Goal: Information Seeking & Learning: Learn about a topic

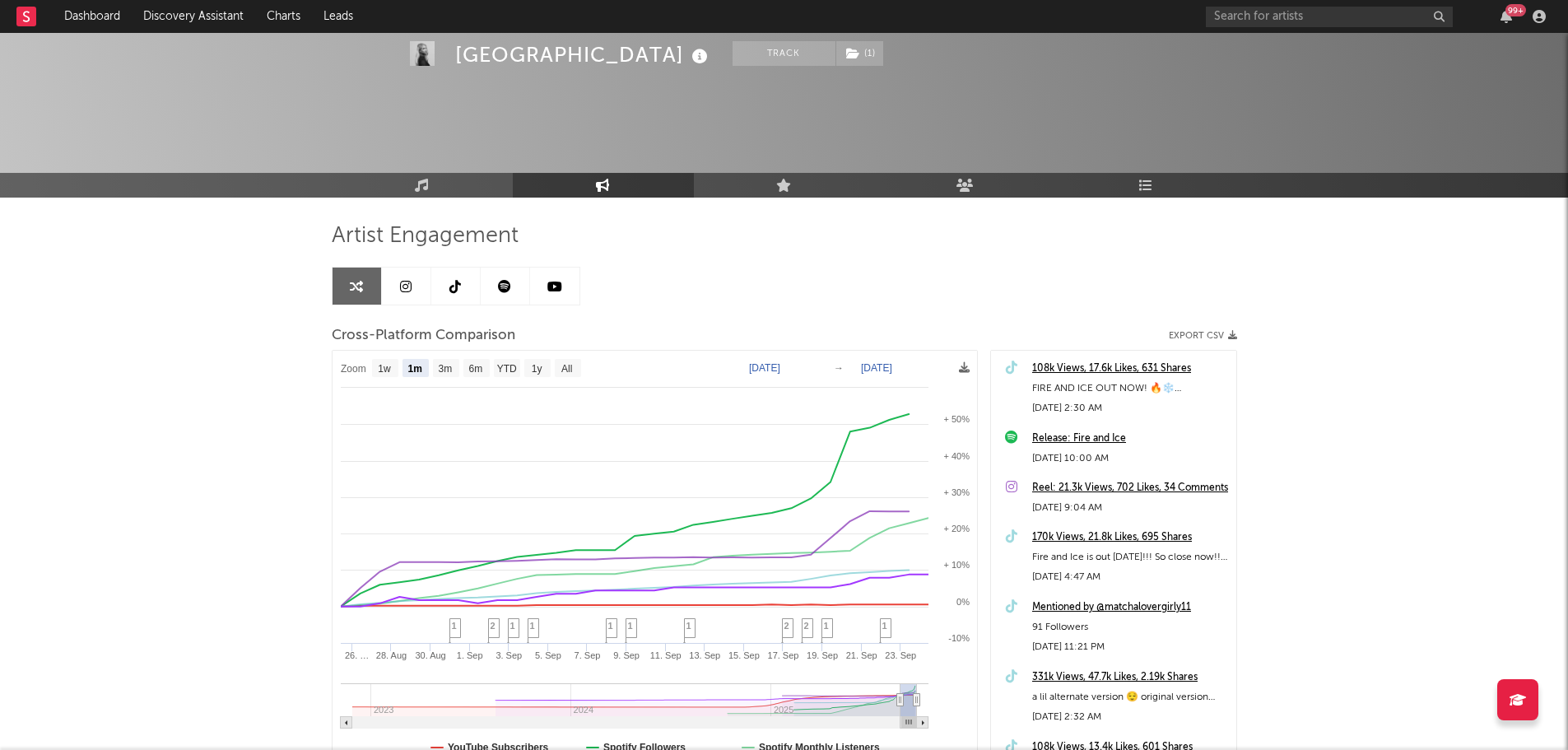
select select "1m"
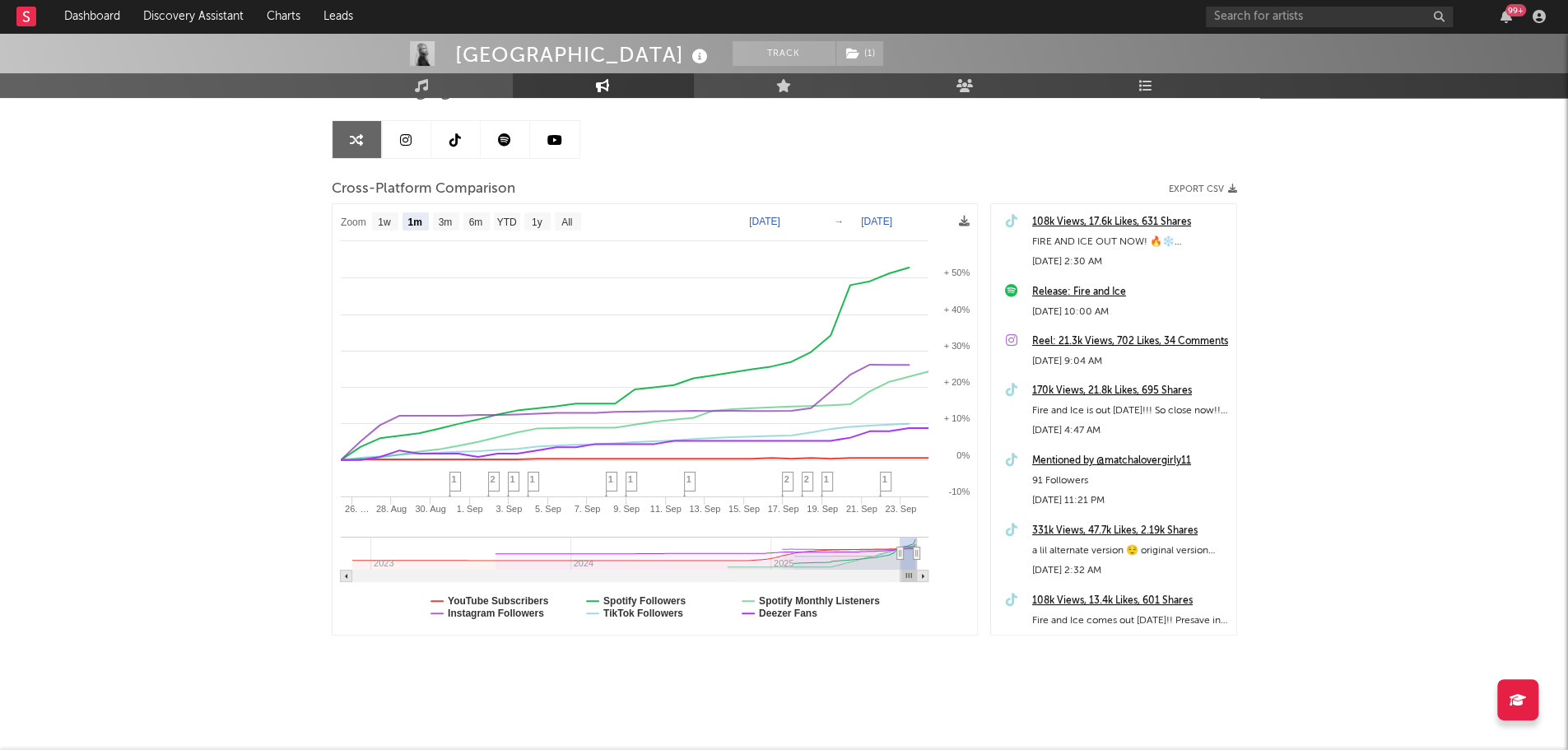
scroll to position [146, 0]
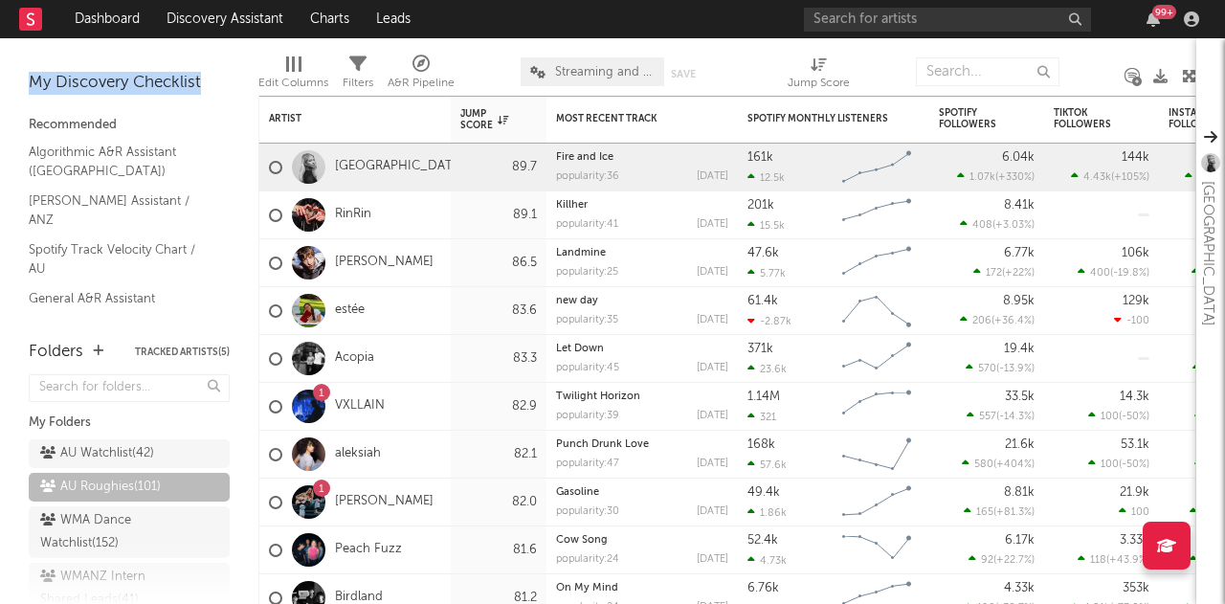
drag, startPoint x: 33, startPoint y: 86, endPoint x: 201, endPoint y: 82, distance: 168.4
click at [201, 82] on div "My Discovery Checklist" at bounding box center [129, 83] width 201 height 23
click at [530, 26] on nav "Dashboard Discovery Assistant Charts Leads 99 +" at bounding box center [612, 19] width 1225 height 38
click at [559, 34] on nav "Dashboard Discovery Assistant Charts Leads 99 +" at bounding box center [612, 19] width 1225 height 38
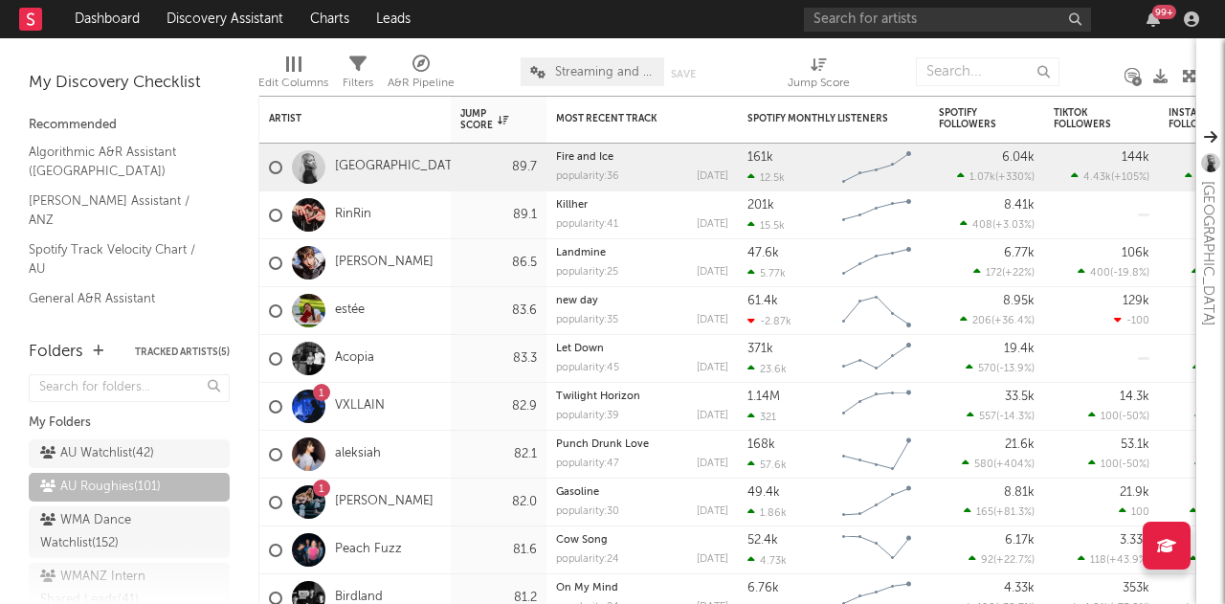
drag, startPoint x: 99, startPoint y: 456, endPoint x: 476, endPoint y: 264, distance: 423.2
click at [99, 456] on div "AU Watchlist ( 42 )" at bounding box center [97, 453] width 114 height 23
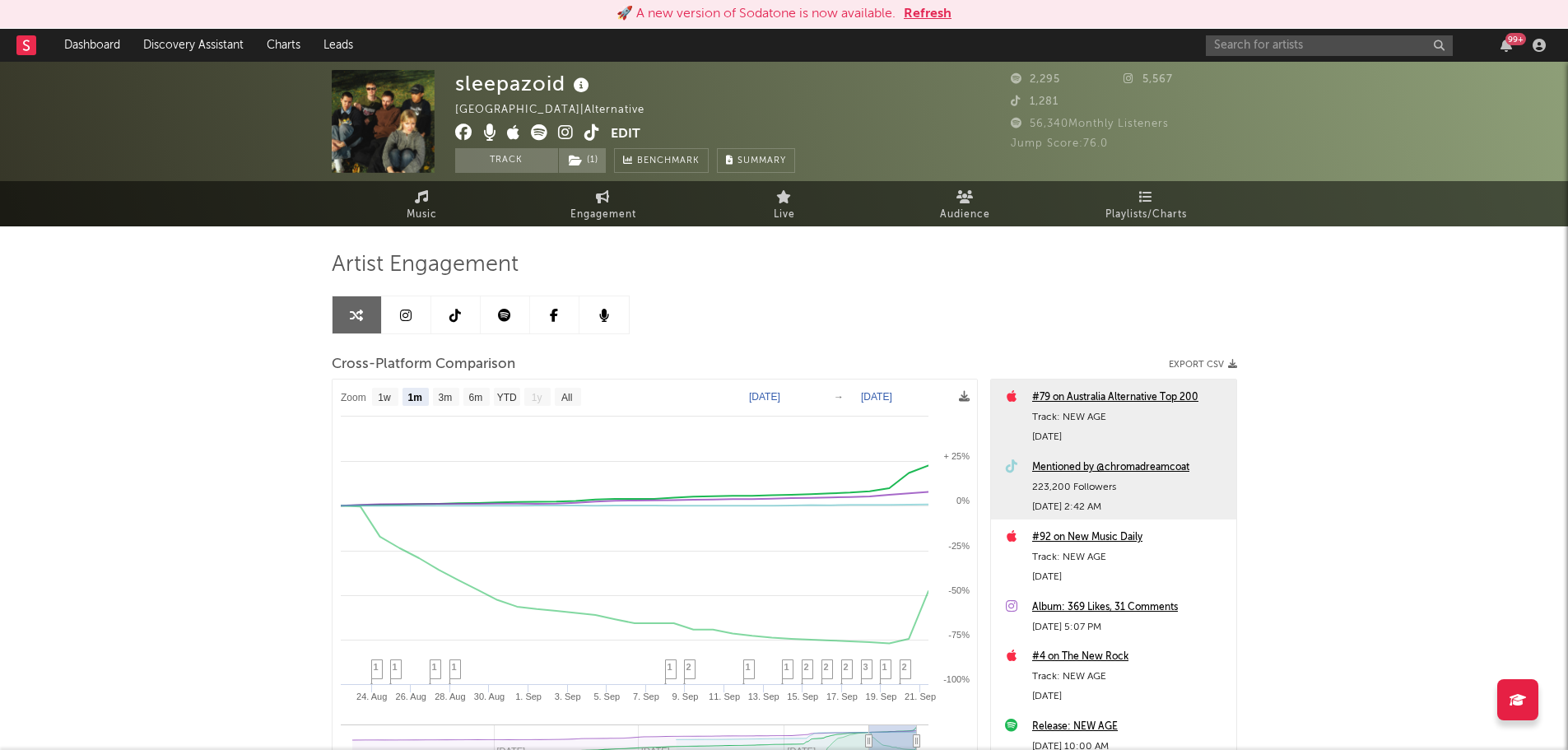
select select "1m"
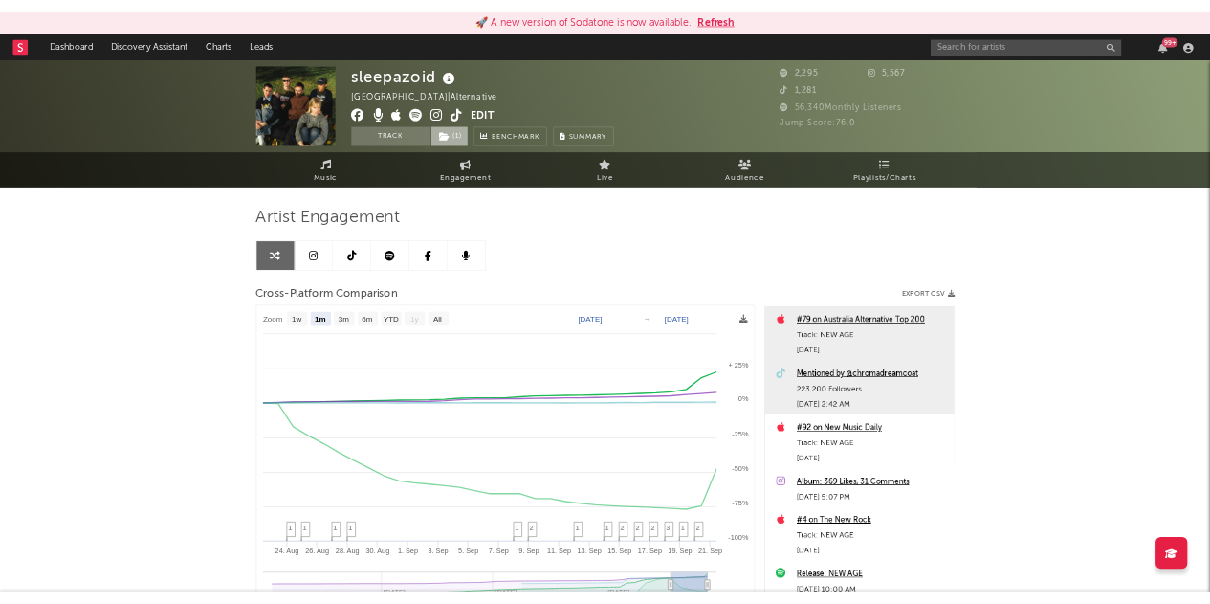
scroll to position [96, 0]
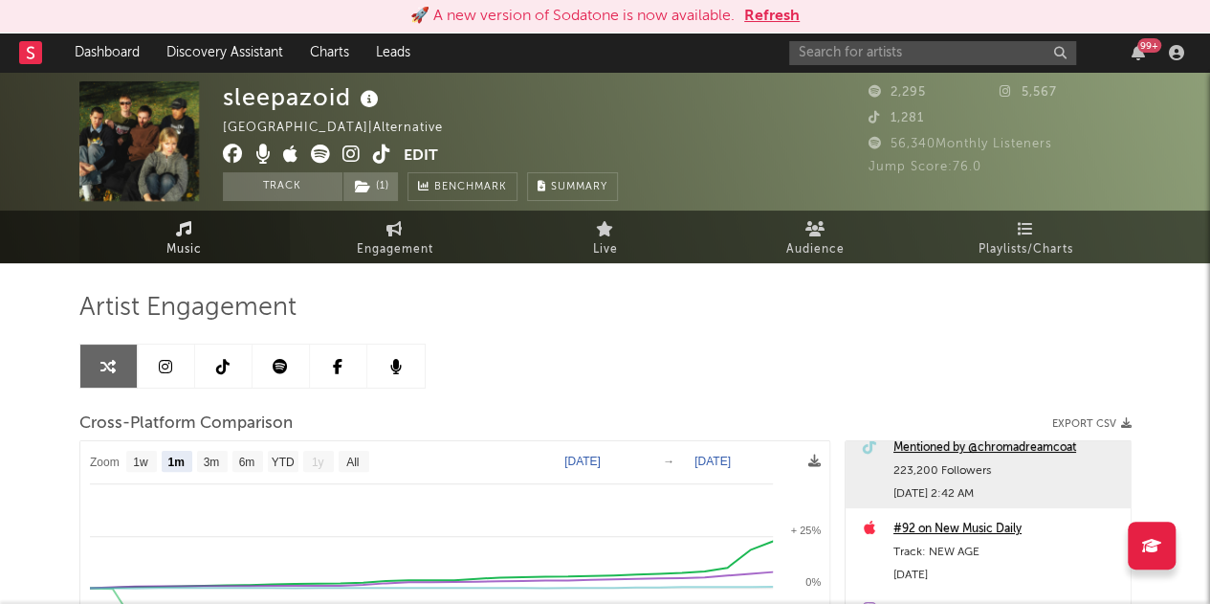
click at [205, 252] on link "Music" at bounding box center [184, 236] width 210 height 53
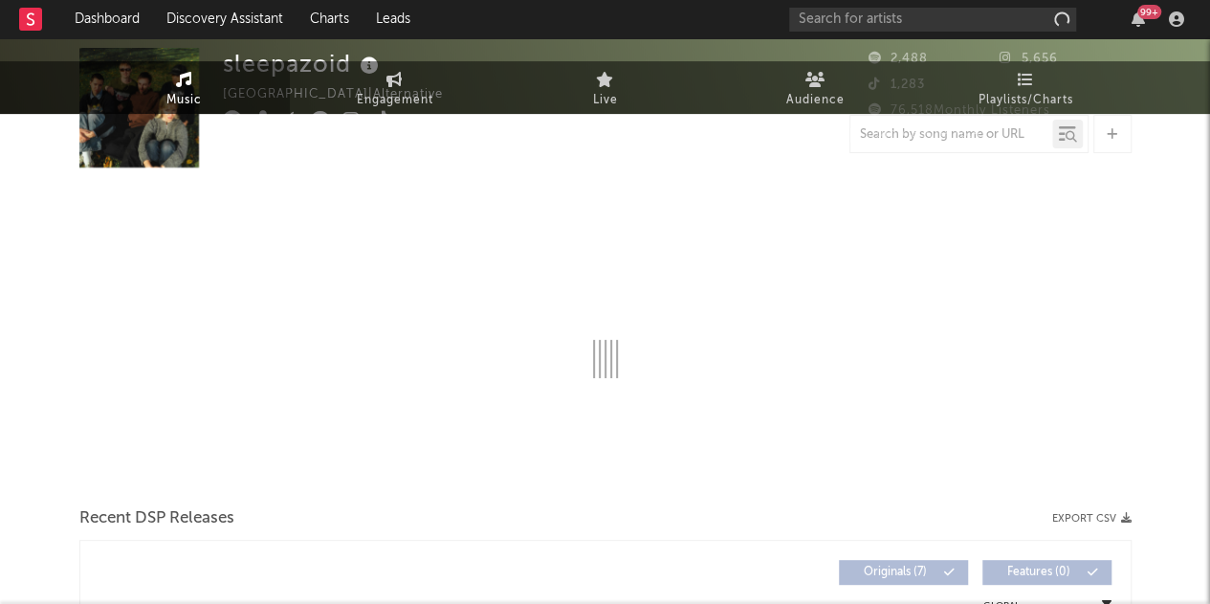
select select "1w"
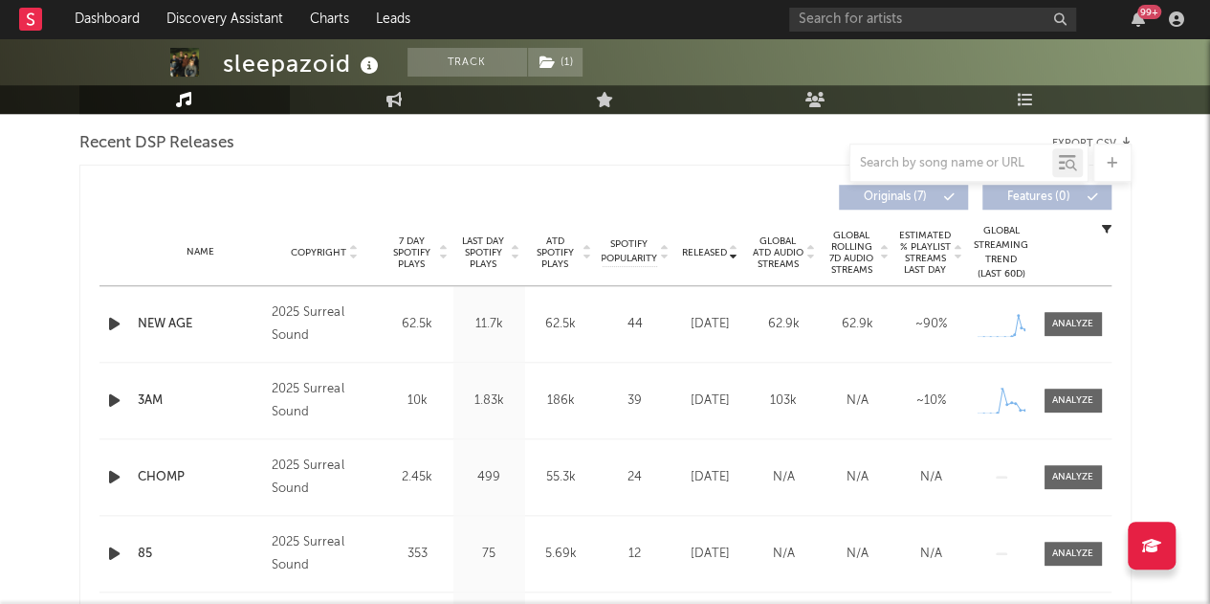
scroll to position [668, 0]
click at [482, 254] on span "Last Day Spotify Plays" at bounding box center [483, 254] width 51 height 34
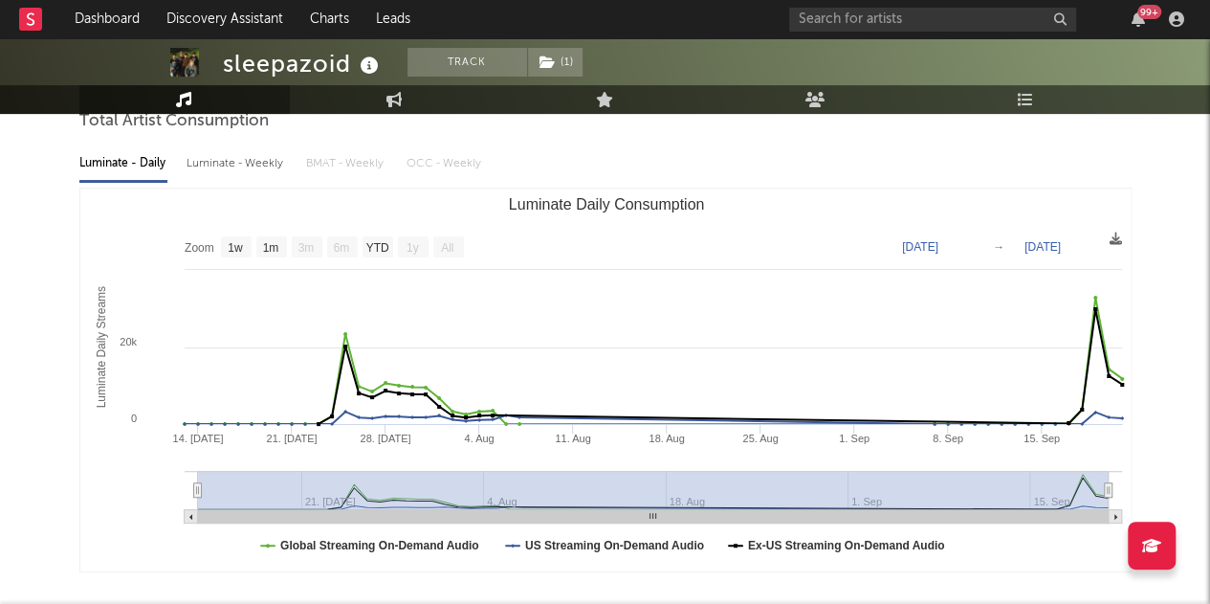
scroll to position [0, 0]
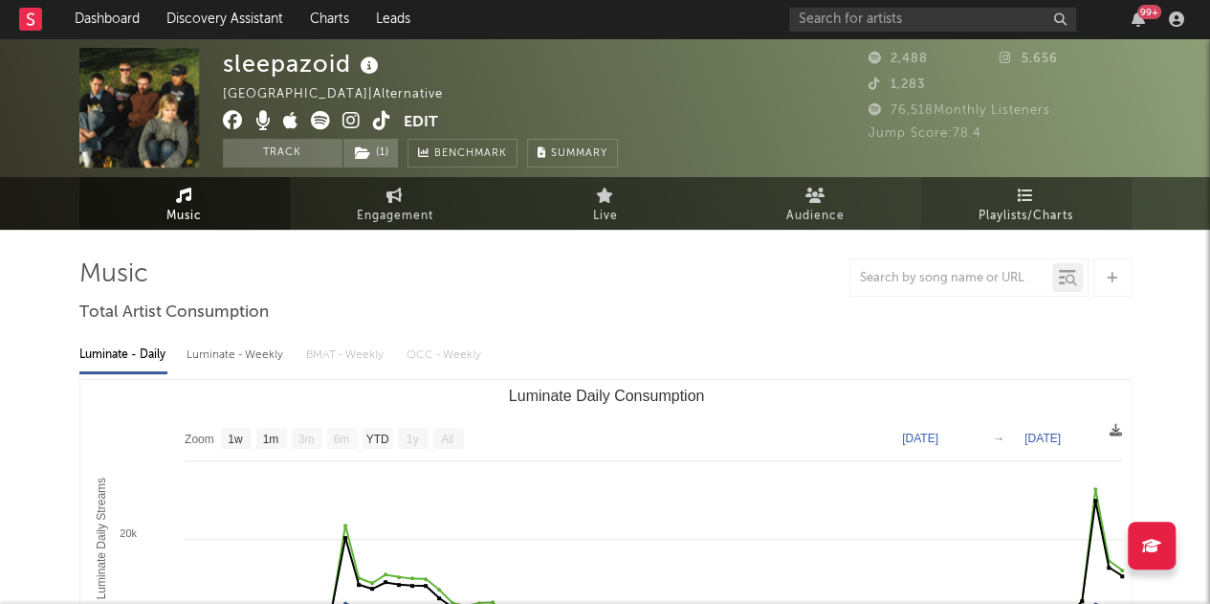
click at [1014, 211] on span "Playlists/Charts" at bounding box center [1026, 216] width 95 height 23
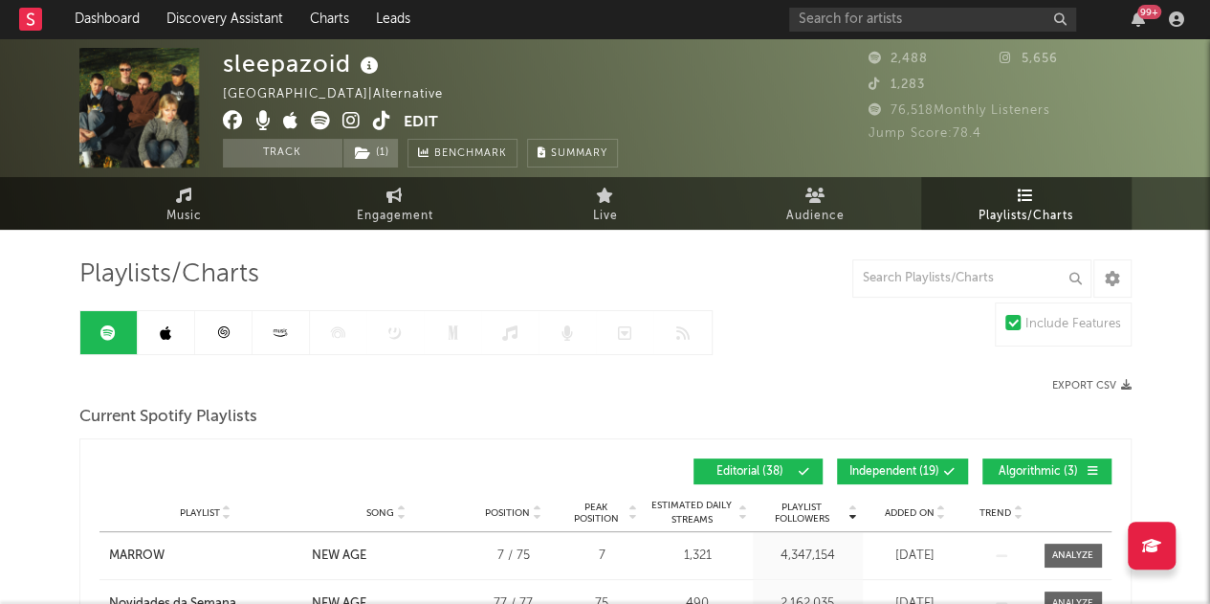
click at [379, 62] on icon at bounding box center [370, 66] width 28 height 27
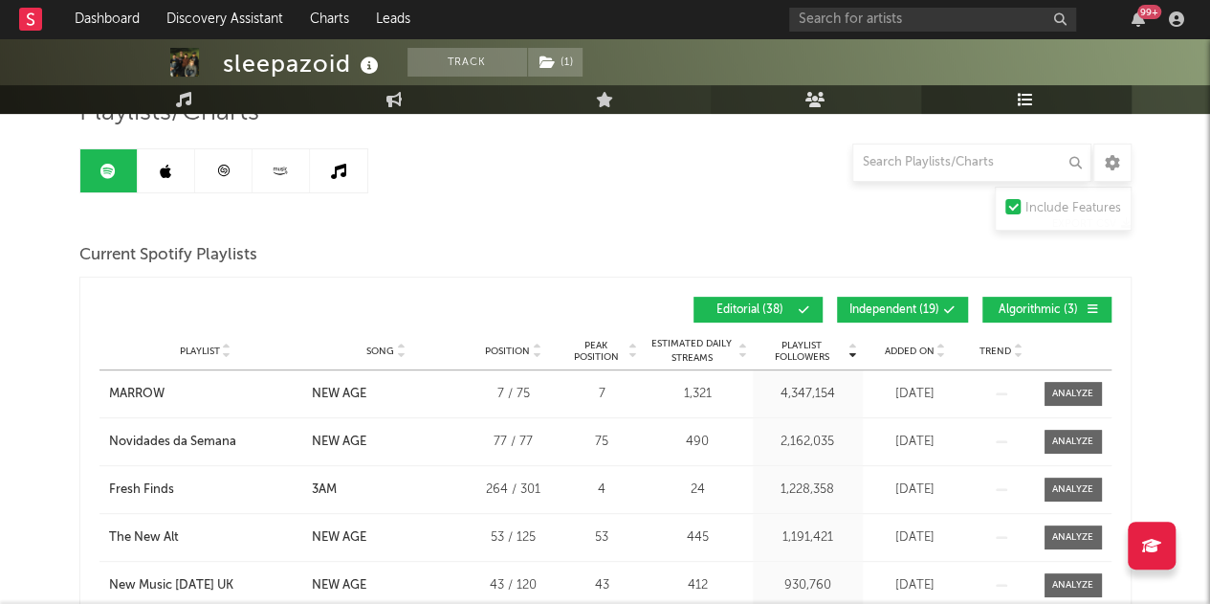
scroll to position [161, 0]
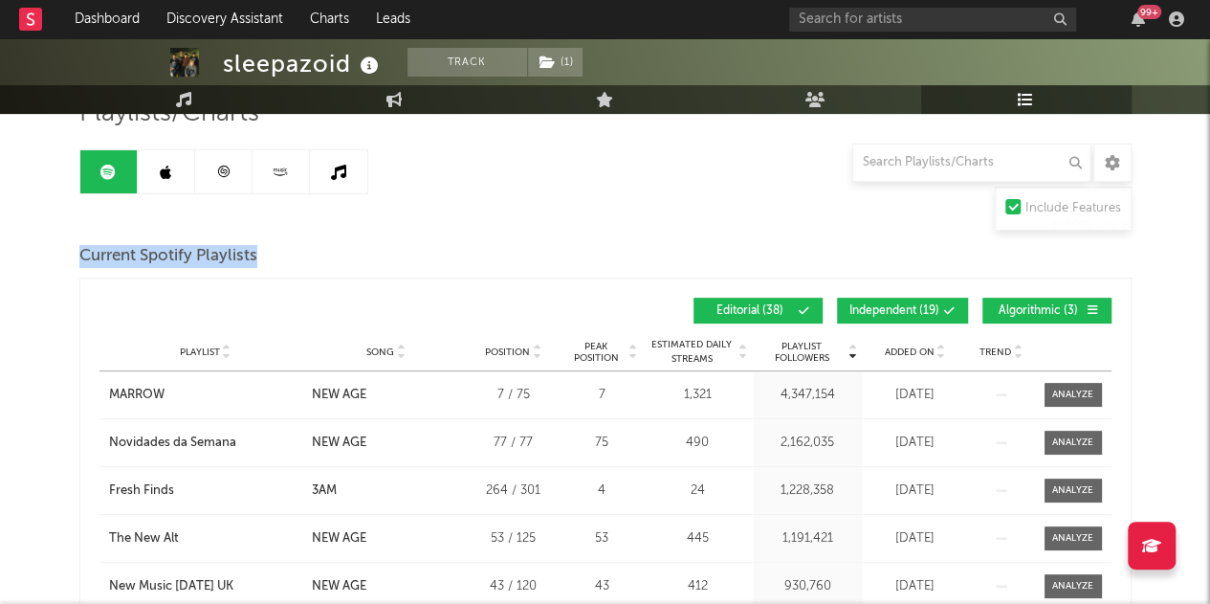
drag, startPoint x: 75, startPoint y: 248, endPoint x: 285, endPoint y: 249, distance: 210.5
click at [257, 260] on span "Current Spotify Playlists" at bounding box center [168, 256] width 178 height 23
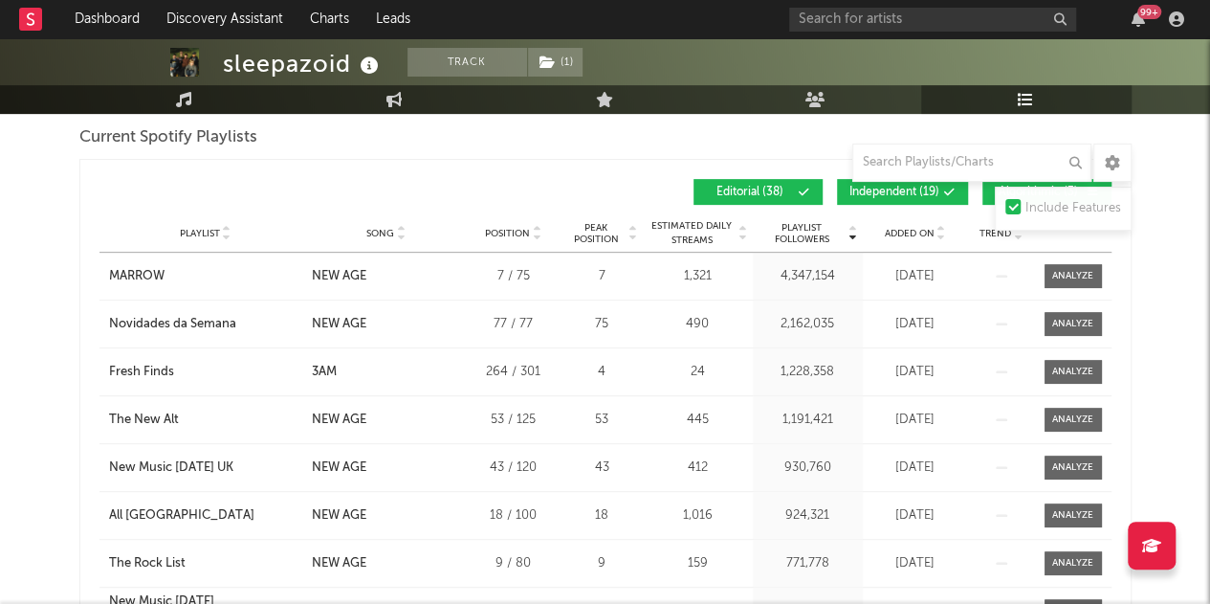
scroll to position [0, 0]
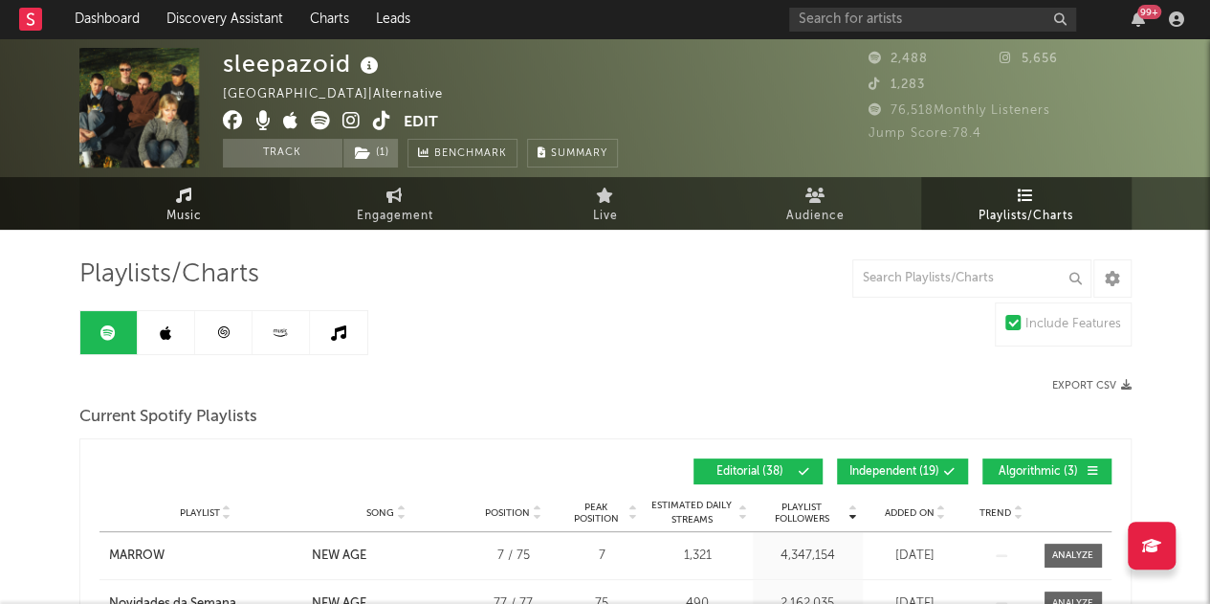
click at [226, 209] on link "Music" at bounding box center [184, 203] width 210 height 53
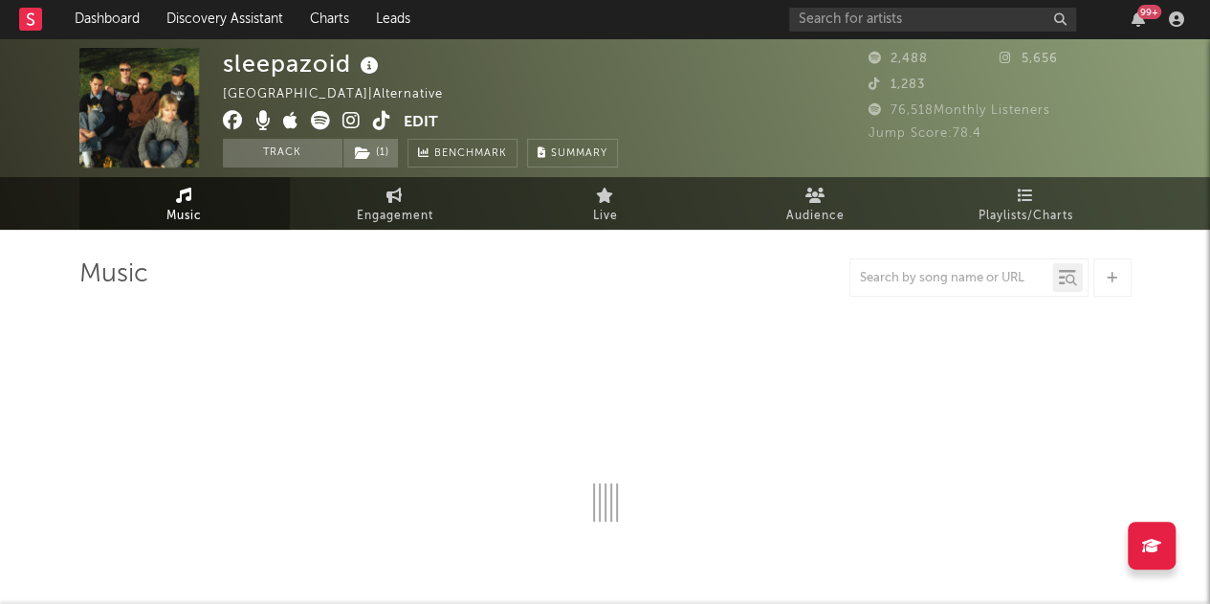
select select "1w"
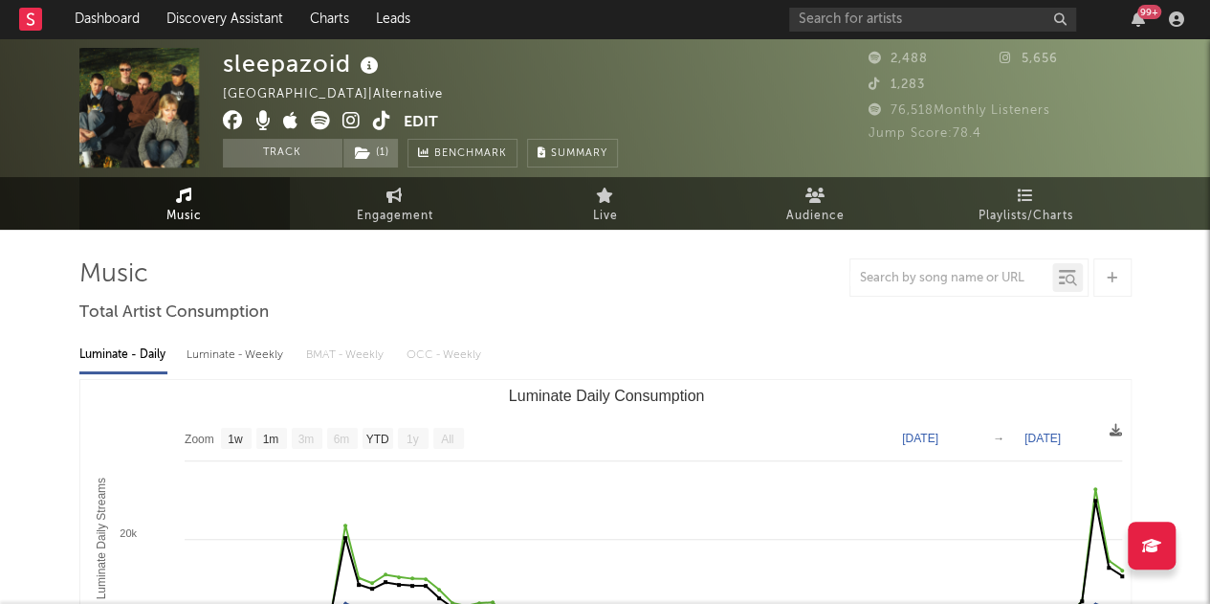
click at [383, 127] on icon at bounding box center [382, 120] width 18 height 19
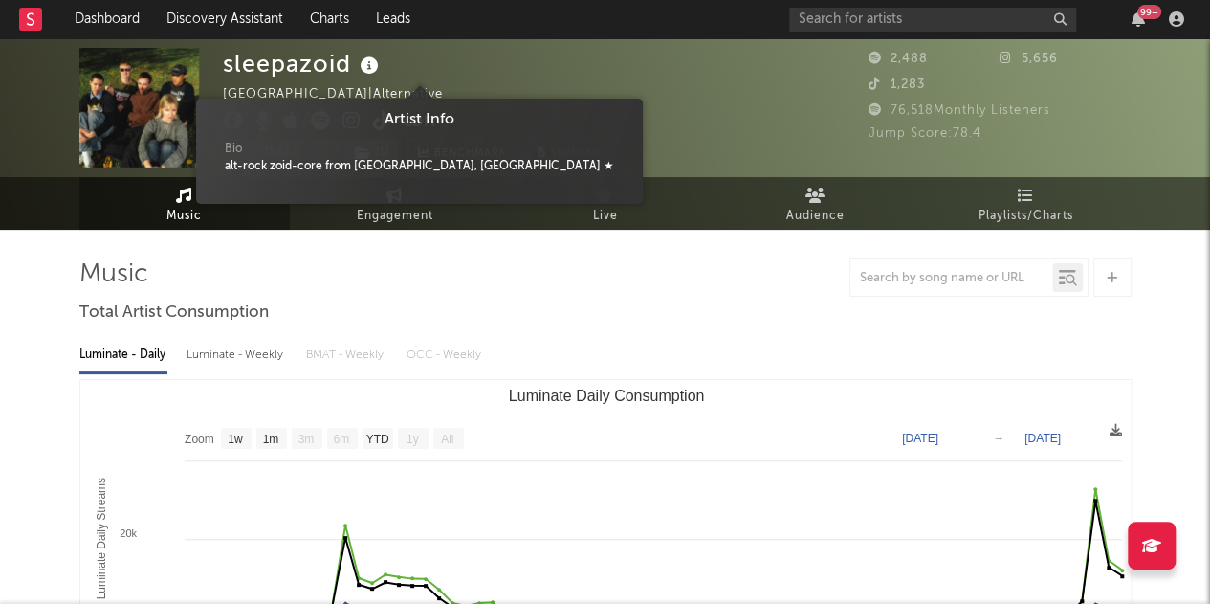
click at [370, 61] on icon at bounding box center [370, 66] width 28 height 27
